Goal: Transaction & Acquisition: Purchase product/service

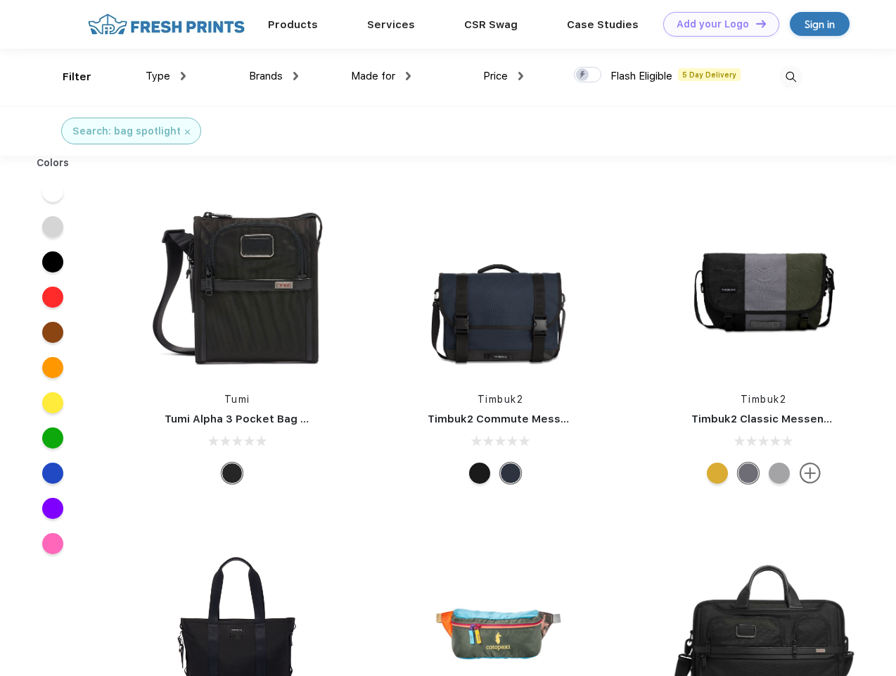
scroll to position [1, 0]
click at [716, 24] on link "Add your Logo Design Tool" at bounding box center [722, 24] width 116 height 25
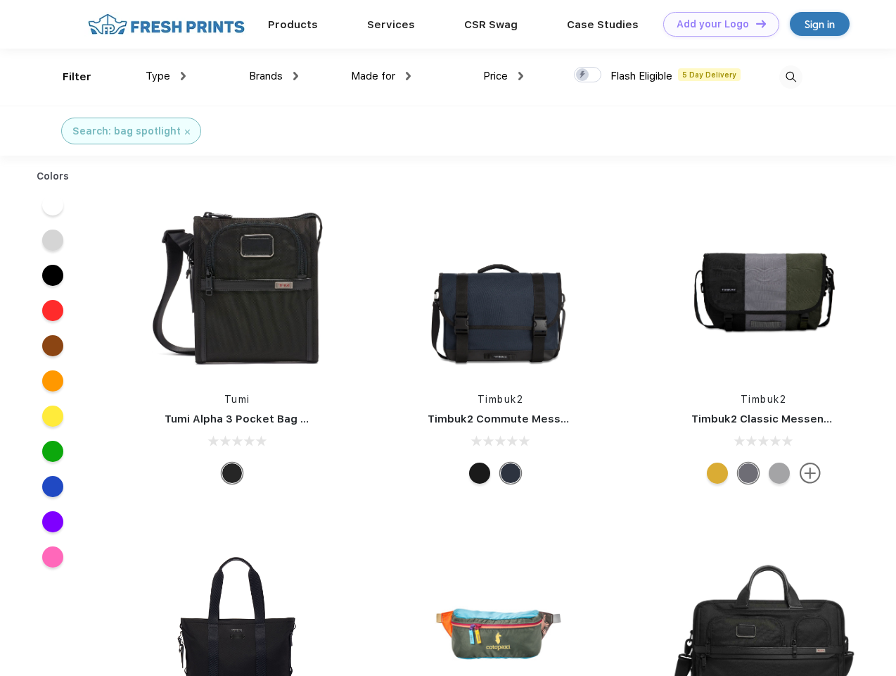
click at [0, 0] on div "Design Tool" at bounding box center [0, 0] width 0 height 0
click at [755, 23] on link "Add your Logo Design Tool" at bounding box center [722, 24] width 116 height 25
click at [68, 77] on div "Filter" at bounding box center [77, 77] width 29 height 16
click at [166, 76] on span "Type" at bounding box center [158, 76] width 25 height 13
click at [274, 76] on span "Brands" at bounding box center [266, 76] width 34 height 13
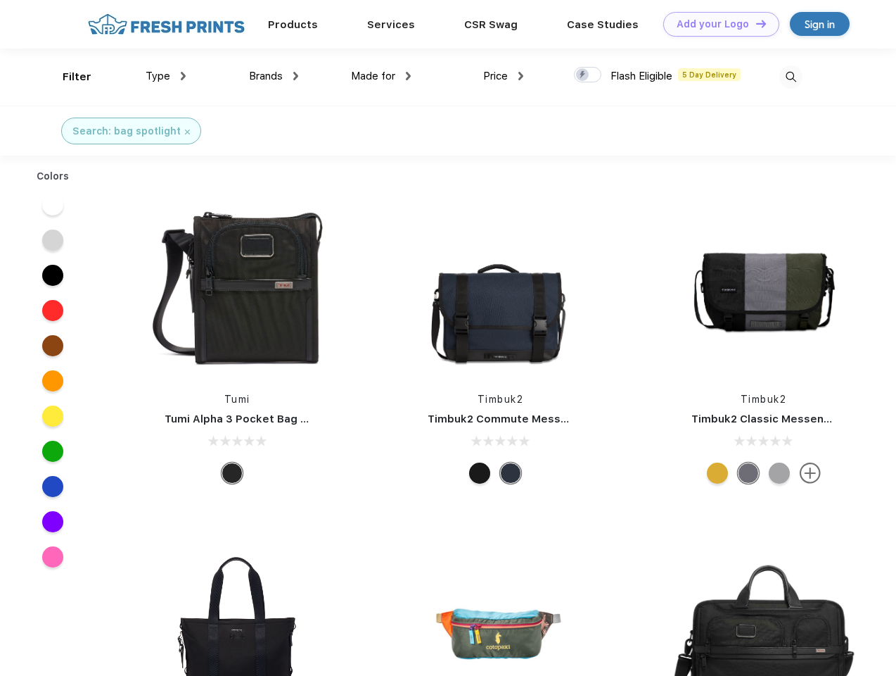
click at [381, 76] on span "Made for" at bounding box center [373, 76] width 44 height 13
click at [504, 76] on span "Price" at bounding box center [495, 76] width 25 height 13
click at [588, 75] on div at bounding box center [587, 74] width 27 height 15
click at [583, 75] on input "checkbox" at bounding box center [578, 70] width 9 height 9
click at [791, 77] on img at bounding box center [791, 76] width 23 height 23
